Goal: Navigation & Orientation: Find specific page/section

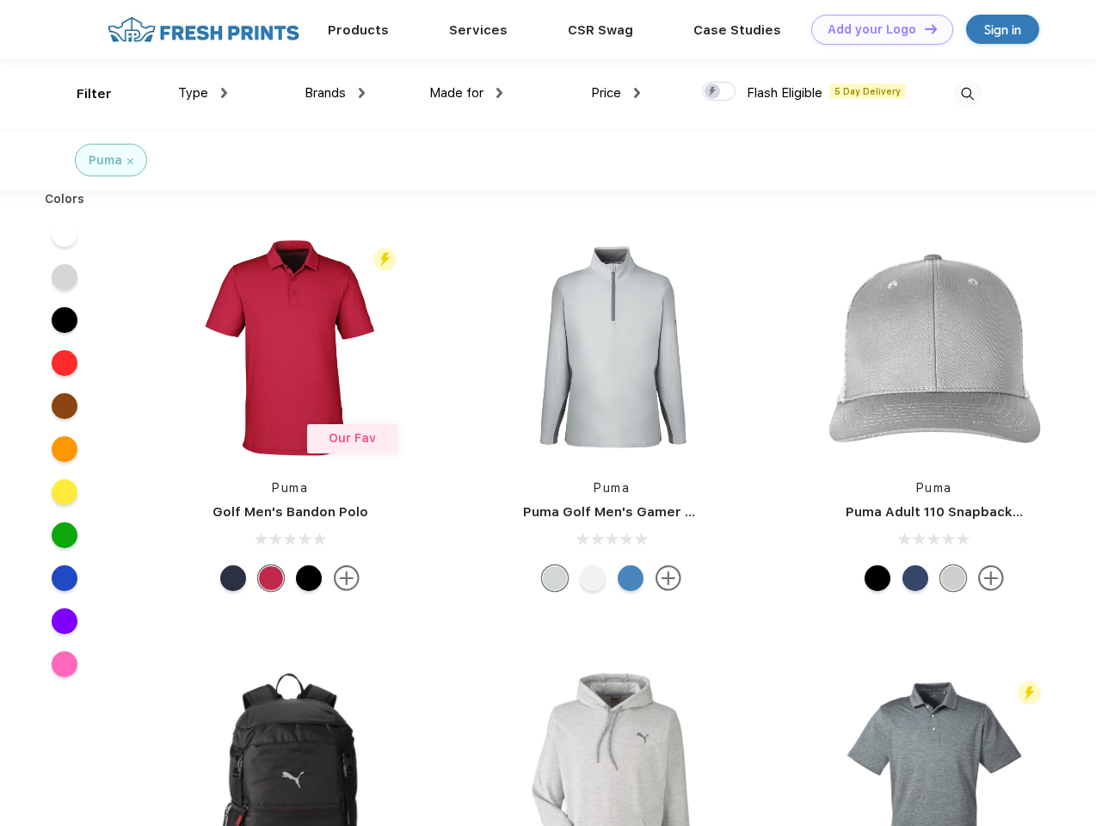
click at [876, 29] on link "Add your Logo Design Tool" at bounding box center [882, 30] width 142 height 30
click at [0, 0] on div "Design Tool" at bounding box center [0, 0] width 0 height 0
click at [923, 28] on link "Add your Logo Design Tool" at bounding box center [882, 30] width 142 height 30
click at [83, 94] on div "Filter" at bounding box center [94, 94] width 35 height 20
click at [203, 93] on span "Type" at bounding box center [193, 92] width 30 height 15
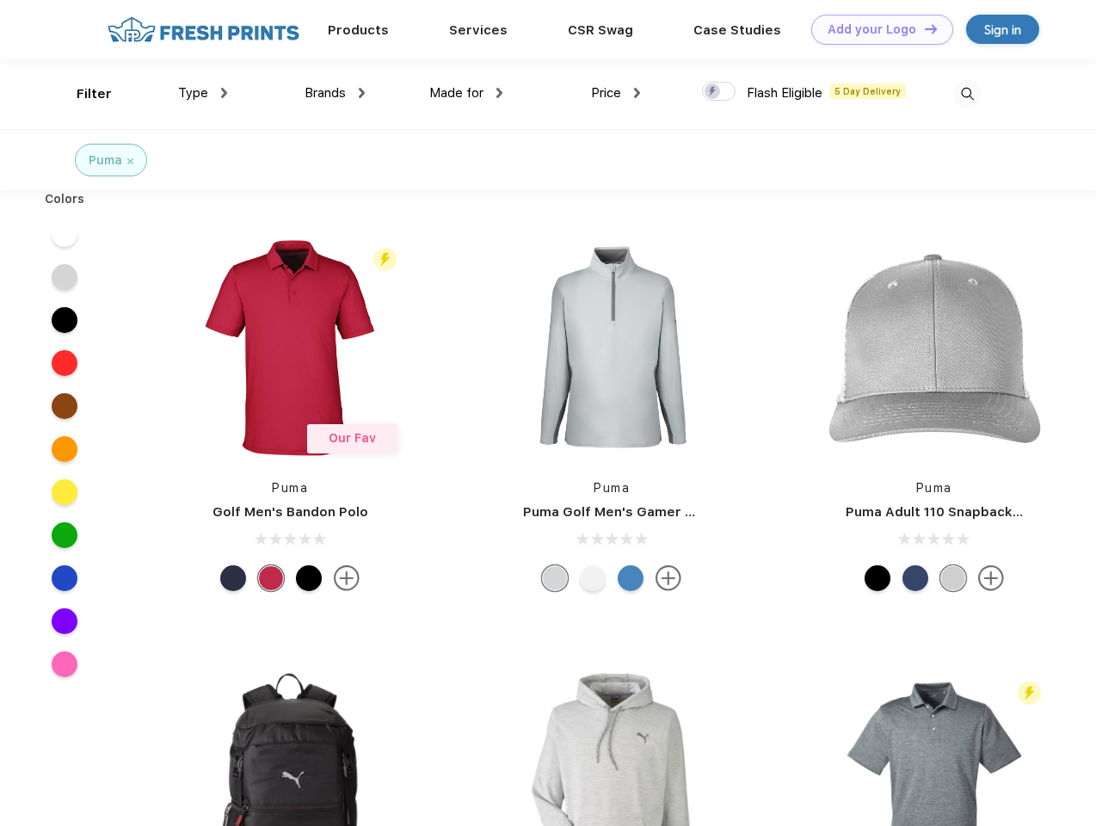
click at [335, 93] on span "Brands" at bounding box center [324, 92] width 41 height 15
click at [466, 93] on span "Made for" at bounding box center [456, 92] width 54 height 15
click at [616, 93] on span "Price" at bounding box center [606, 92] width 30 height 15
click at [719, 92] on div at bounding box center [719, 91] width 34 height 19
click at [713, 92] on input "checkbox" at bounding box center [707, 86] width 11 height 11
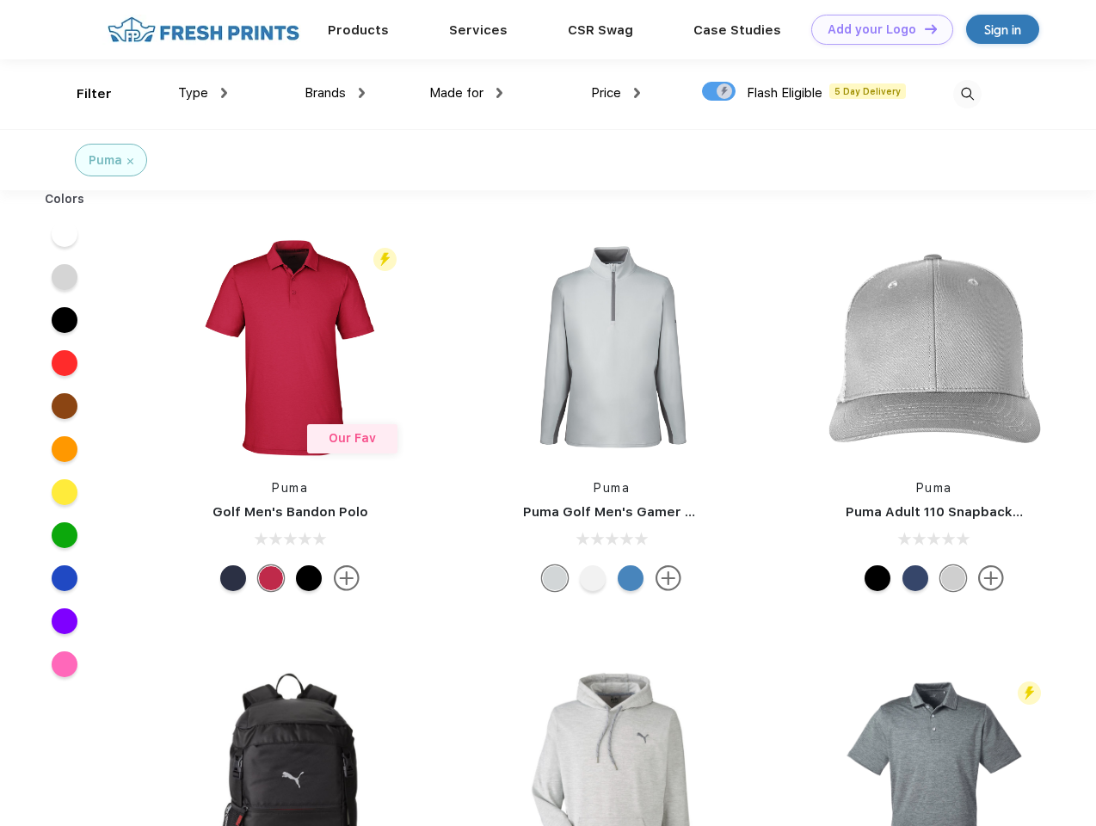
click at [967, 94] on img at bounding box center [967, 94] width 28 height 28
